Goal: Task Accomplishment & Management: Manage account settings

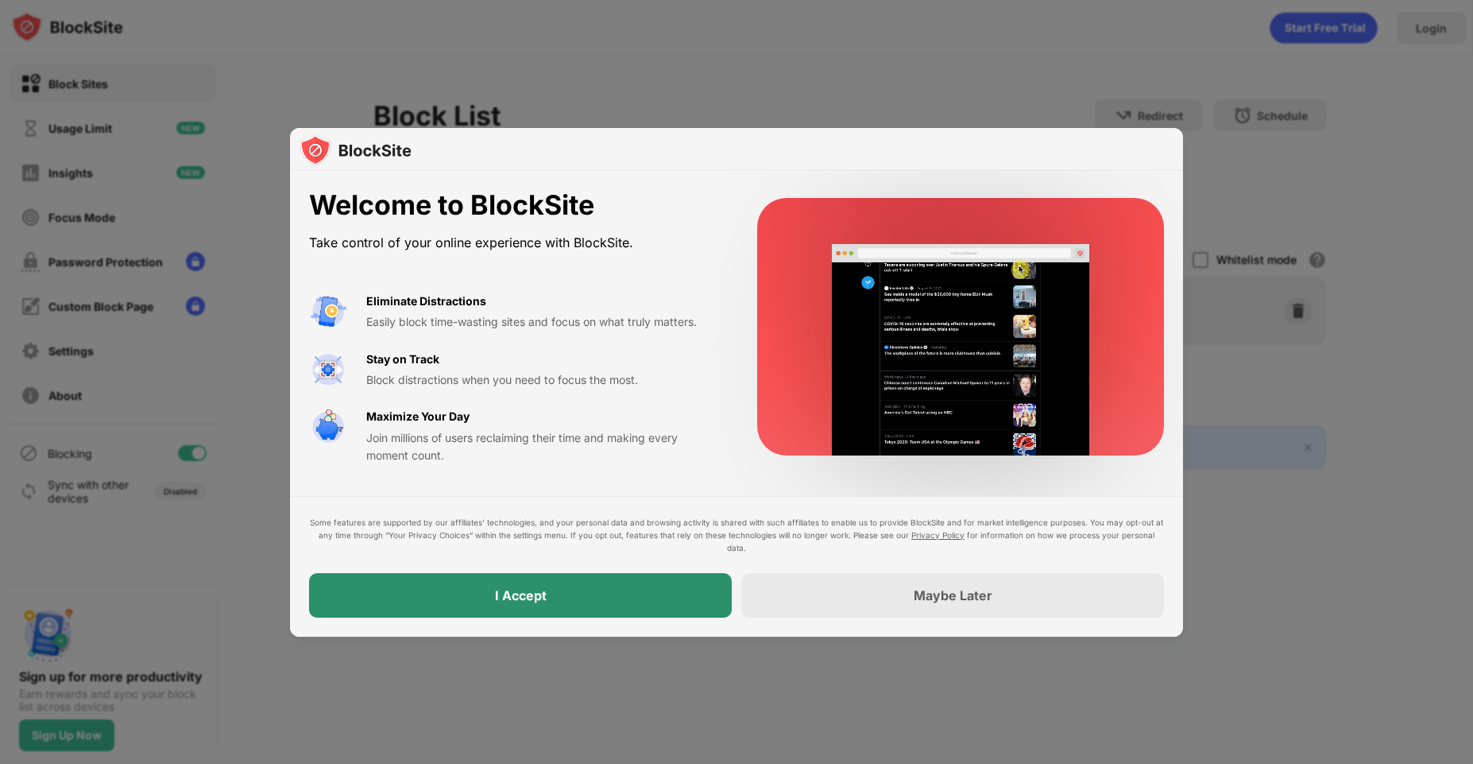
click at [599, 584] on div "I Accept" at bounding box center [520, 595] width 423 height 45
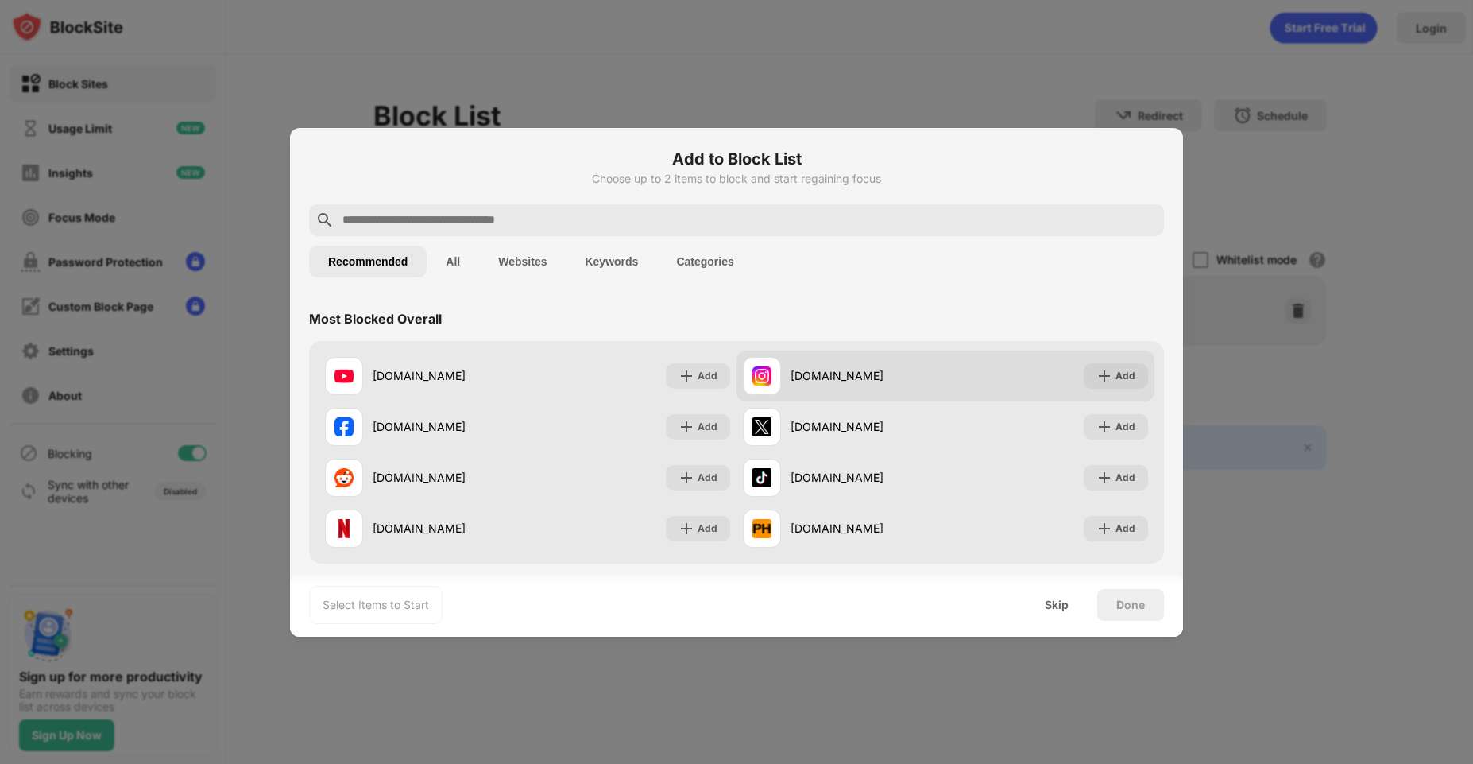
click at [852, 367] on div "[DOMAIN_NAME]" at bounding box center [868, 375] width 155 height 17
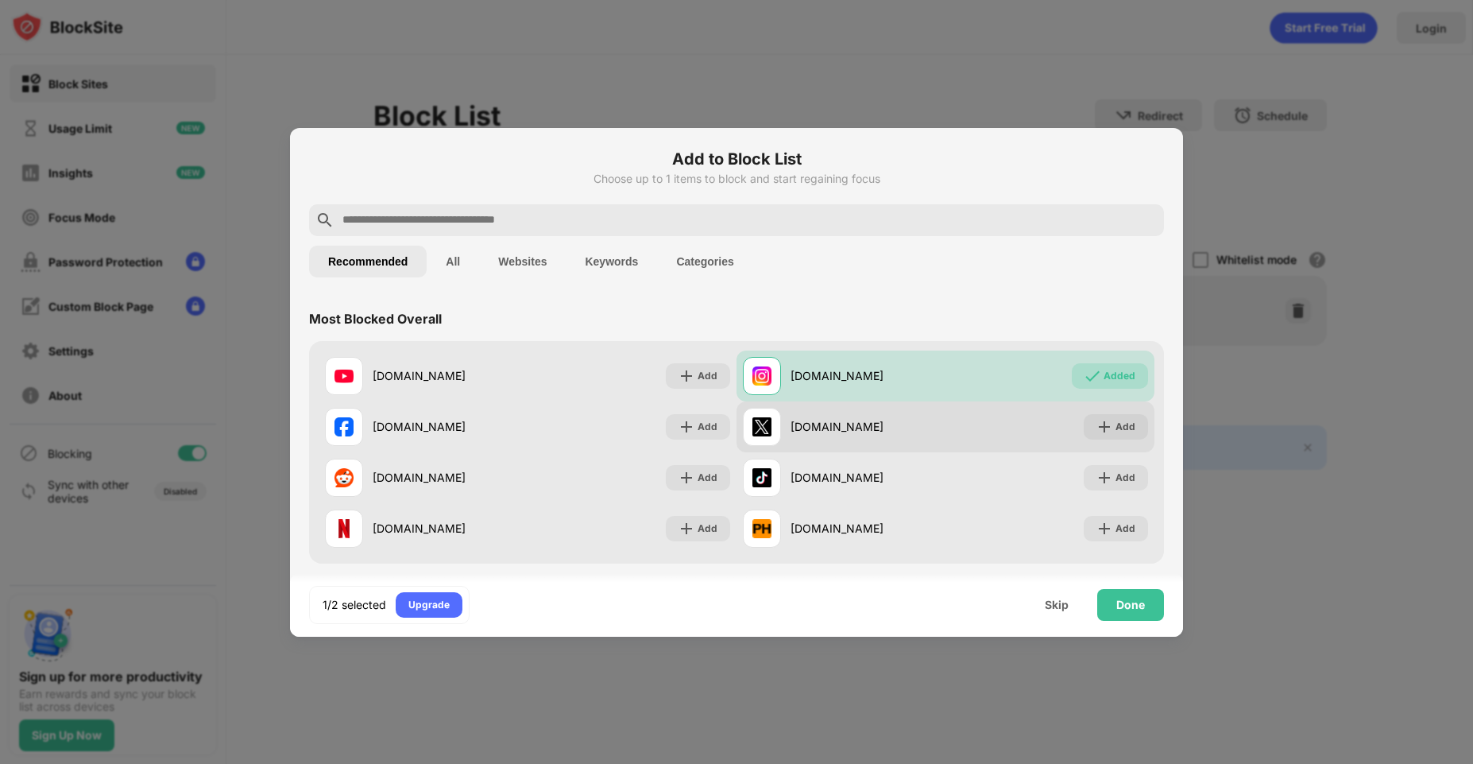
click at [858, 434] on div "[DOMAIN_NAME]" at bounding box center [868, 426] width 155 height 17
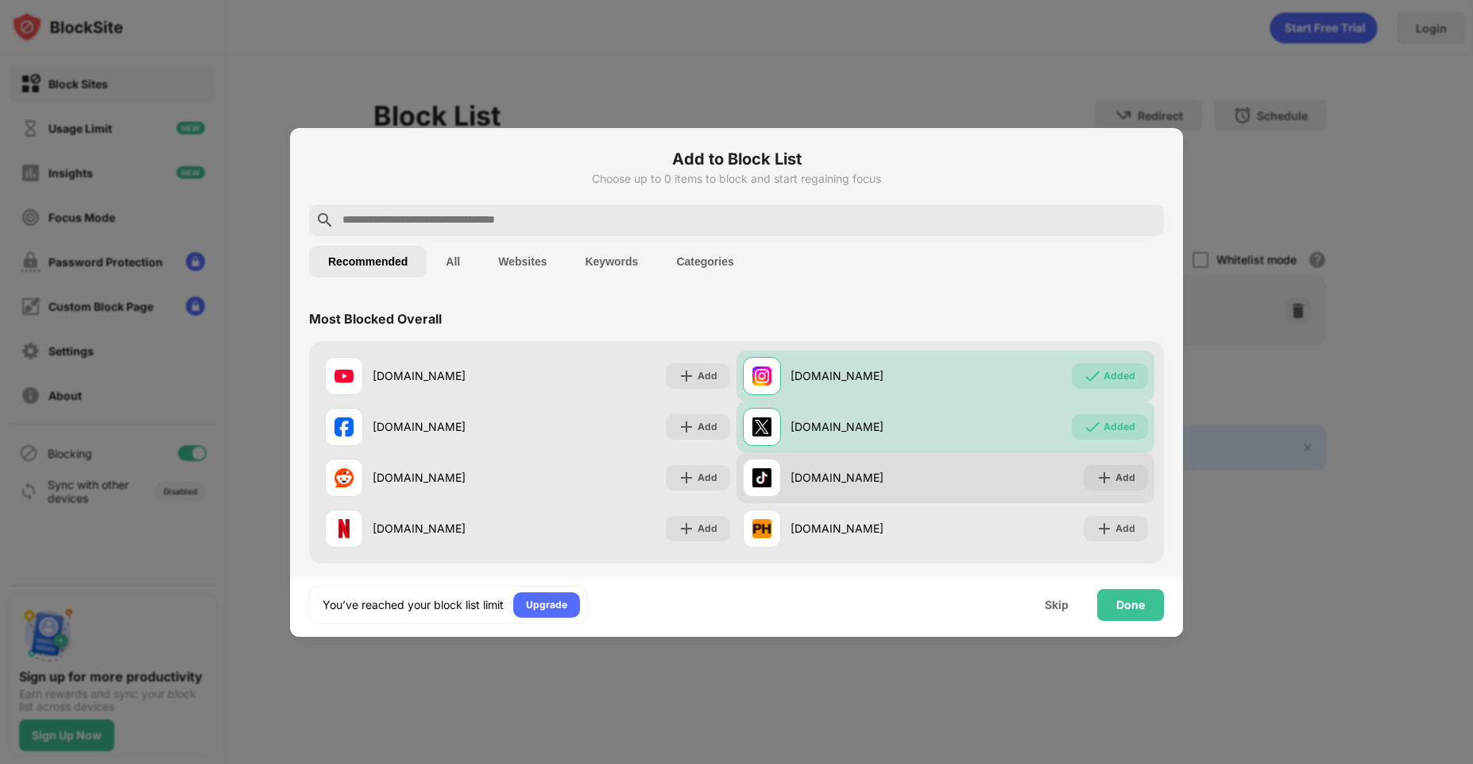
click at [865, 464] on div "[DOMAIN_NAME]" at bounding box center [844, 478] width 203 height 38
click at [890, 490] on div "[DOMAIN_NAME]" at bounding box center [844, 478] width 203 height 38
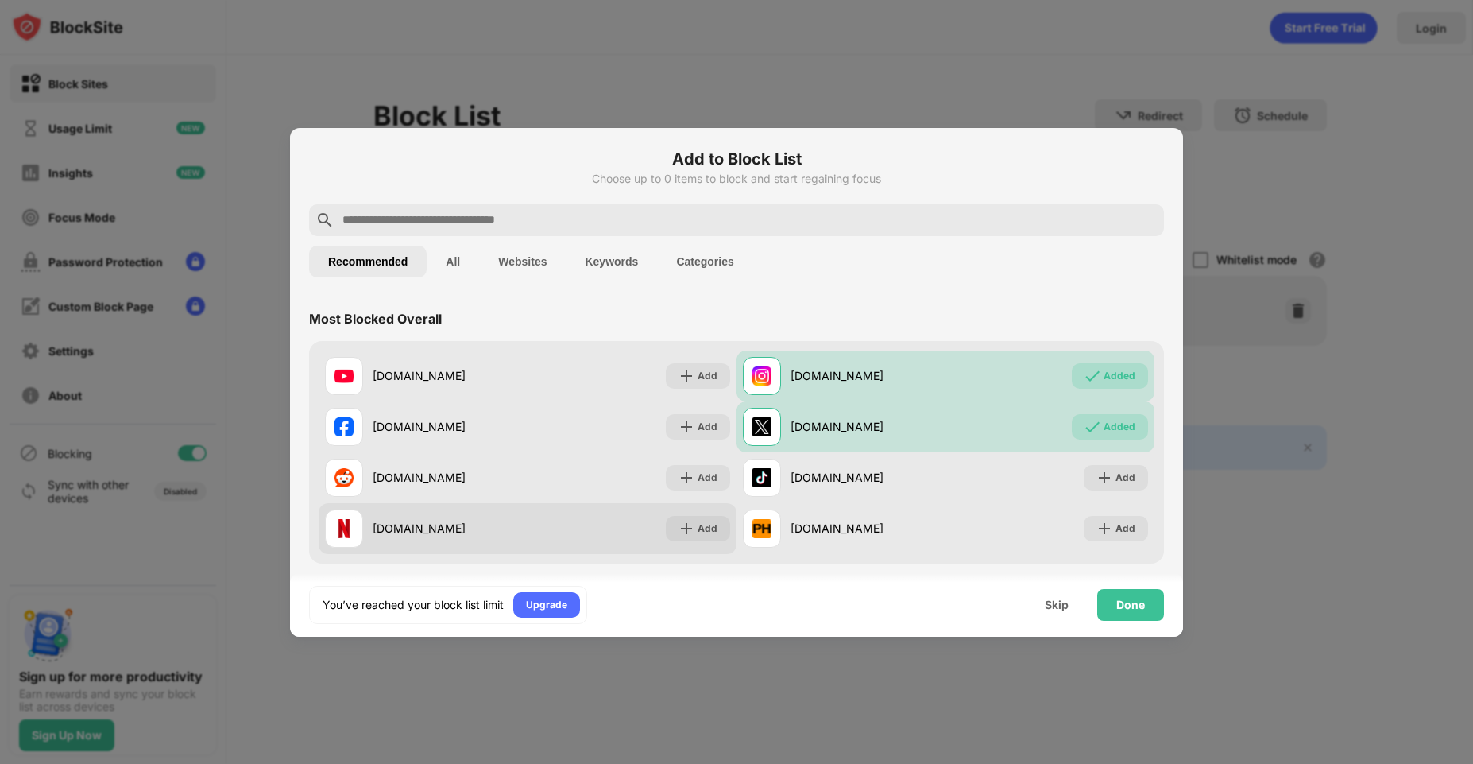
click at [478, 527] on div "[DOMAIN_NAME]" at bounding box center [450, 528] width 155 height 17
click at [571, 530] on div "[DOMAIN_NAME] Add" at bounding box center [528, 528] width 418 height 51
click at [701, 525] on div "Add" at bounding box center [708, 529] width 20 height 16
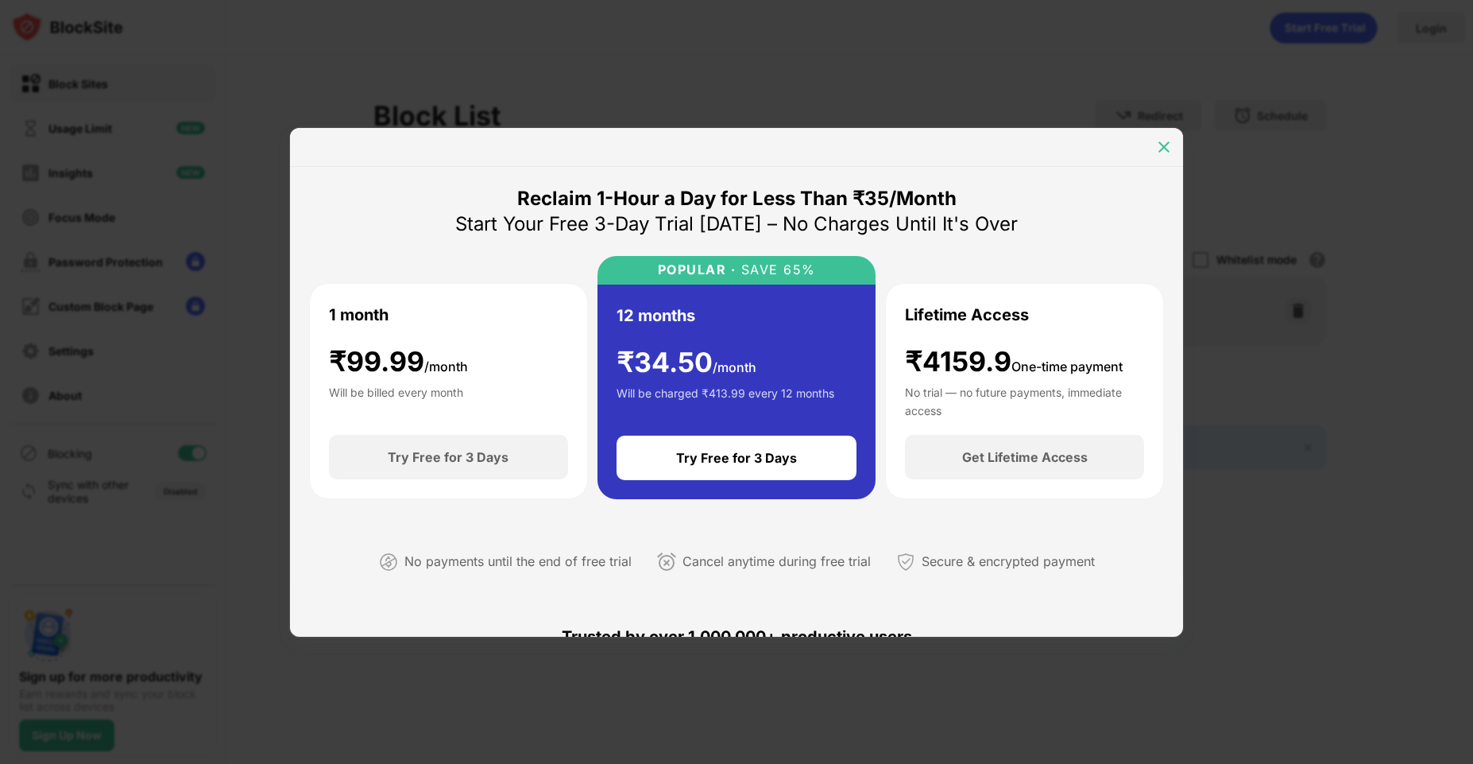
click at [1160, 148] on img at bounding box center [1164, 147] width 16 height 16
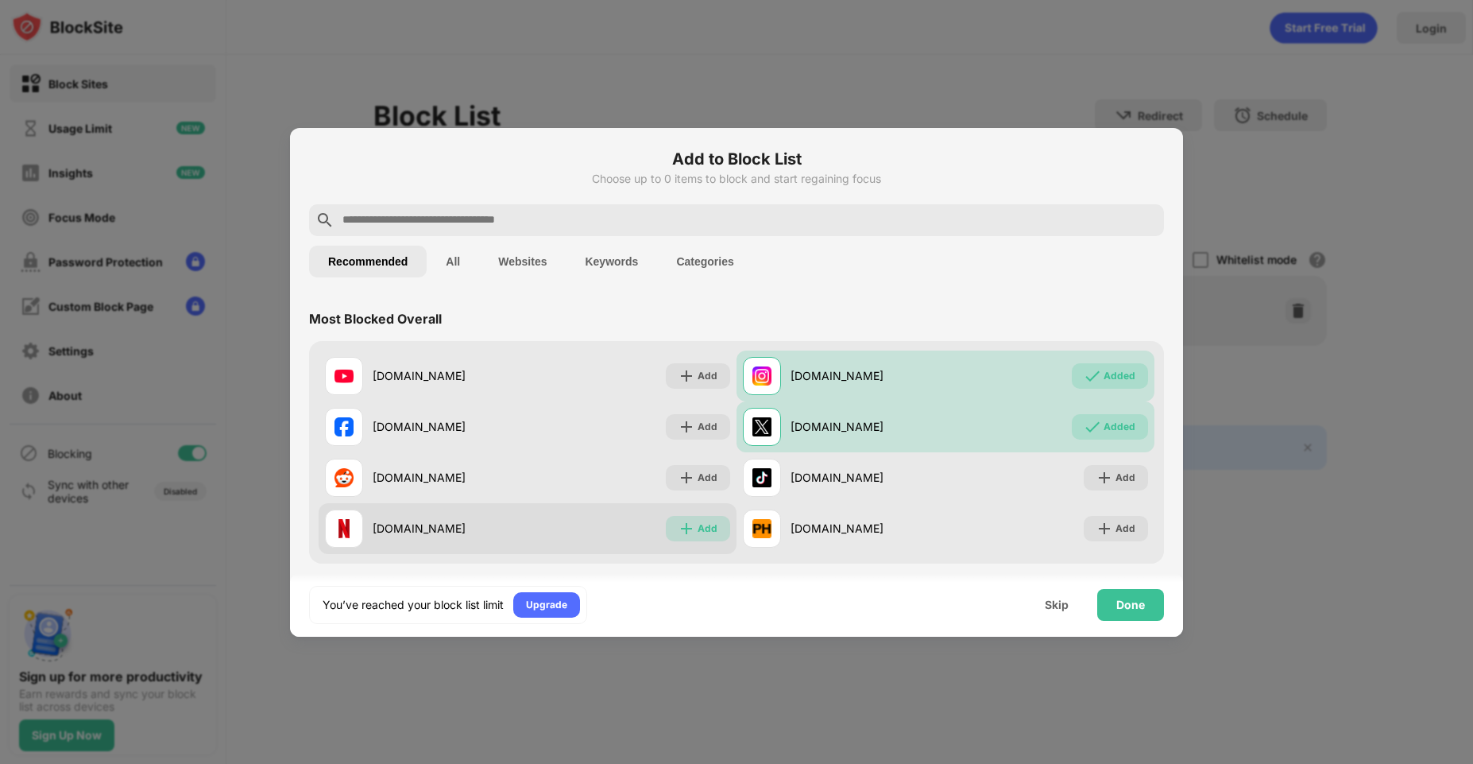
click at [687, 528] on img at bounding box center [687, 529] width 16 height 16
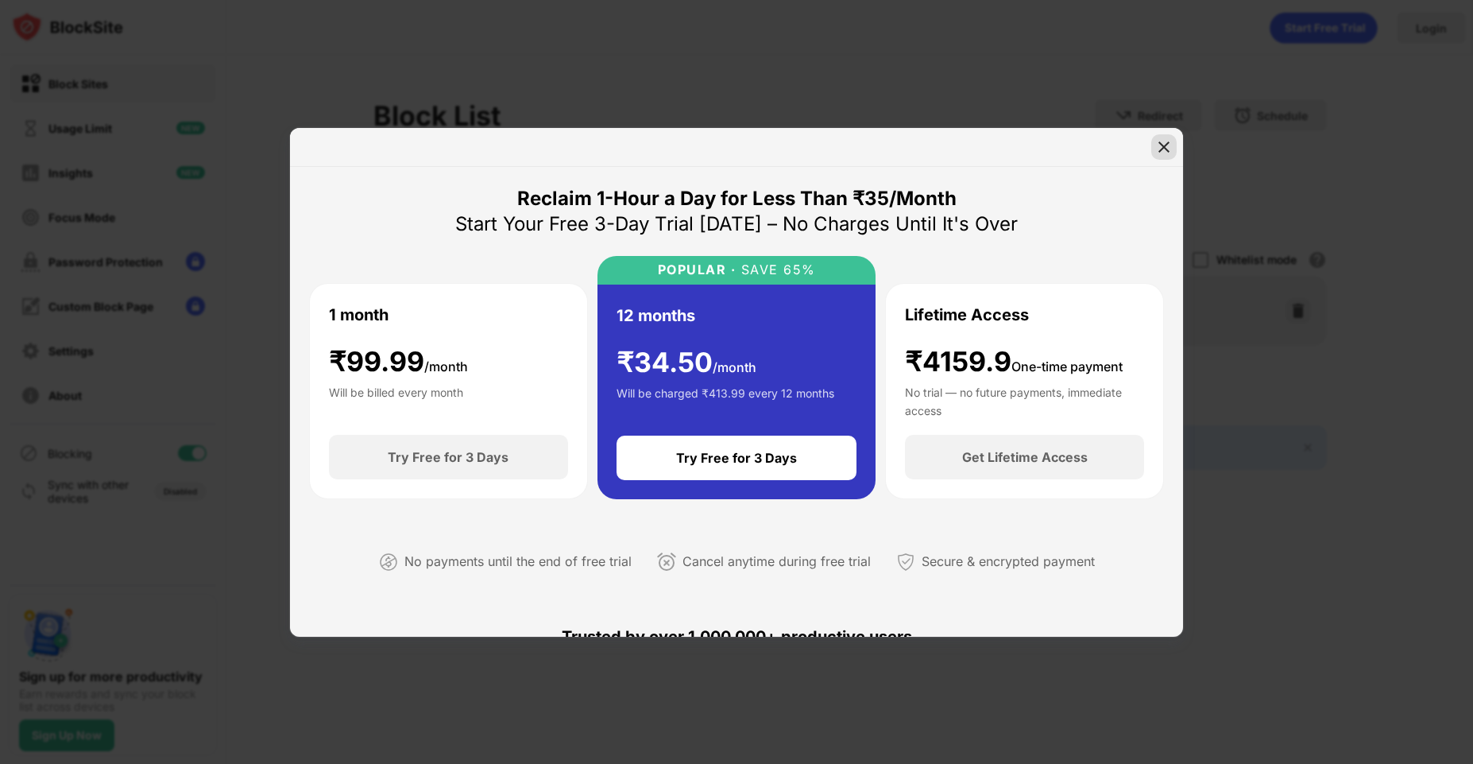
click at [1160, 149] on img at bounding box center [1164, 147] width 16 height 16
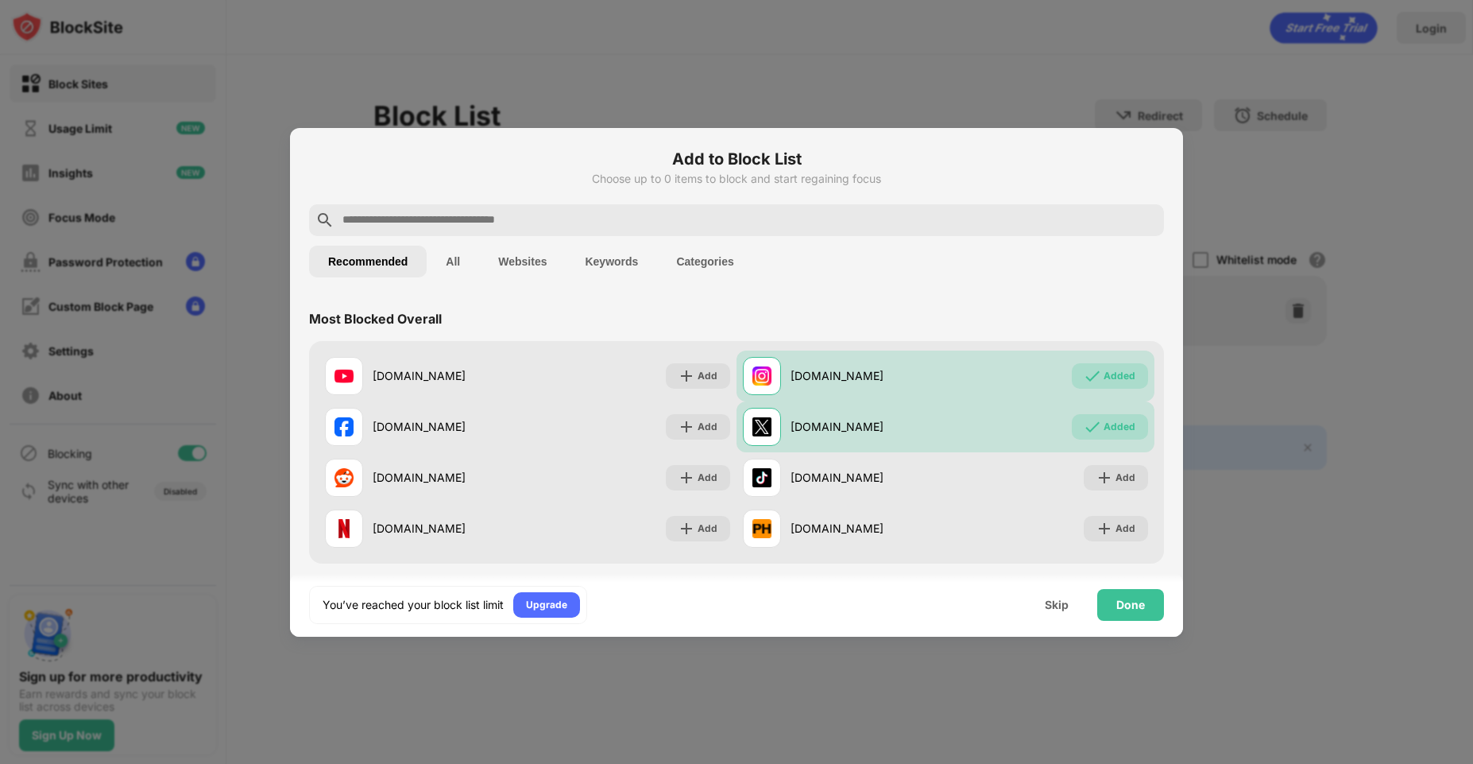
click at [1236, 142] on div at bounding box center [736, 382] width 1473 height 764
click at [1122, 595] on div "Done" at bounding box center [1130, 605] width 67 height 32
